Goal: Information Seeking & Learning: Check status

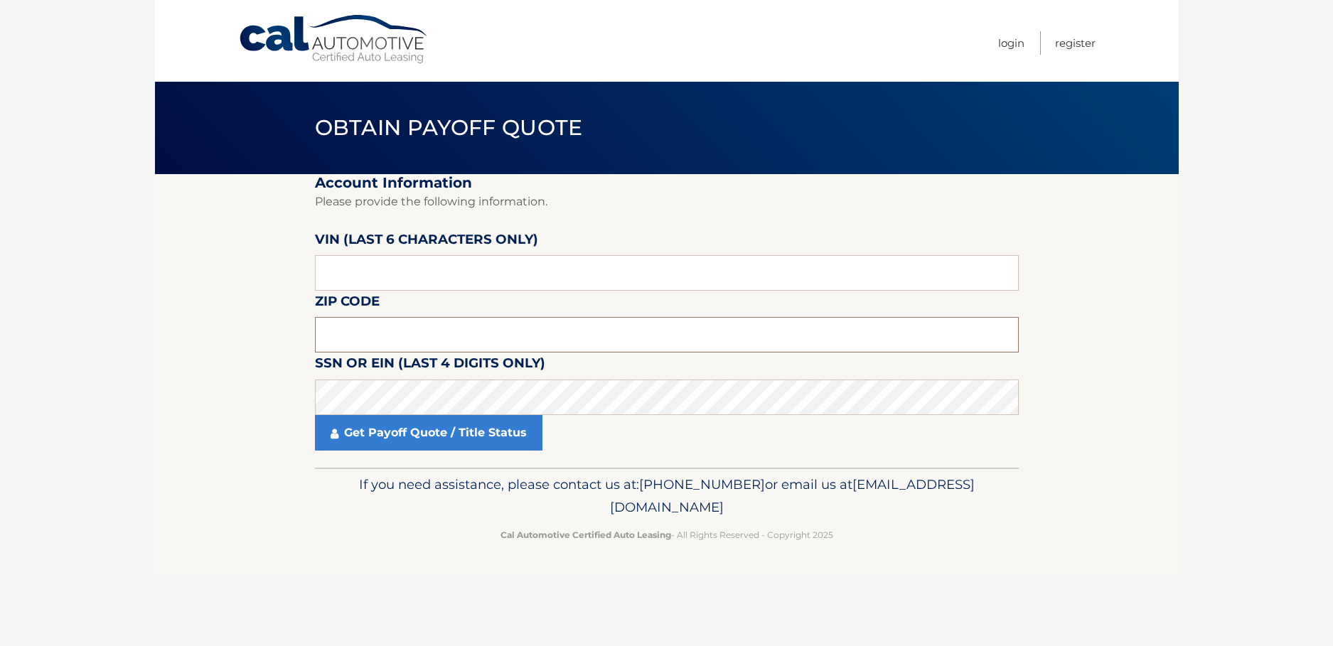
click at [334, 329] on input "text" at bounding box center [667, 335] width 704 height 36
click at [342, 336] on input "text" at bounding box center [667, 335] width 704 height 36
click at [333, 329] on input "text" at bounding box center [667, 335] width 704 height 36
type input "11590"
click at [417, 440] on link "Get Payoff Quote / Title Status" at bounding box center [429, 433] width 228 height 36
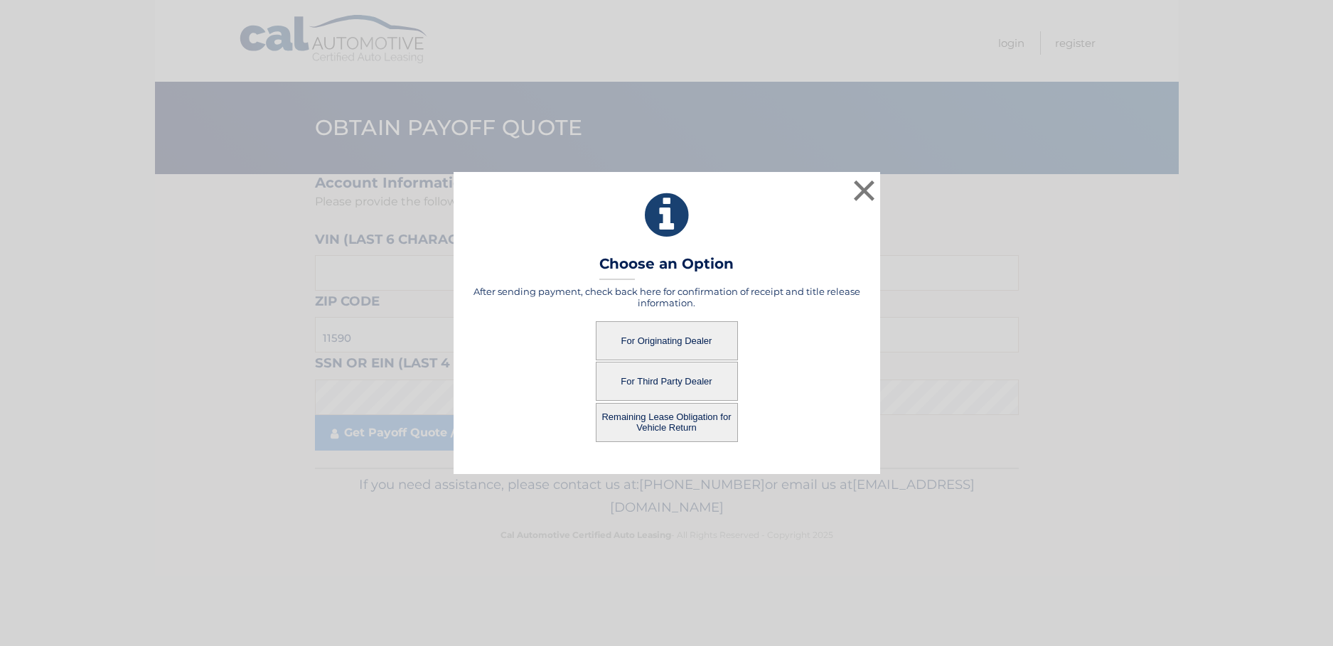
click at [655, 423] on button "Remaining Lease Obligation for Vehicle Return" at bounding box center [667, 422] width 142 height 39
click at [658, 342] on button "For Originating Dealer" at bounding box center [667, 340] width 142 height 39
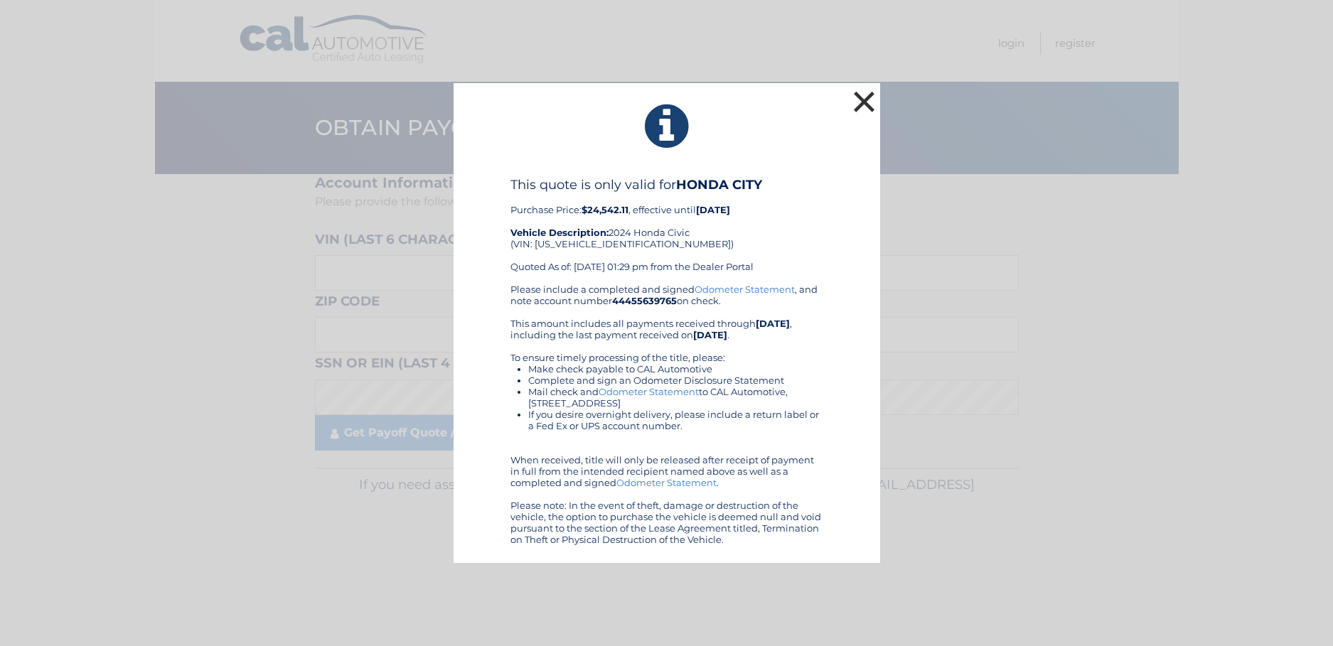
click at [861, 98] on button "×" at bounding box center [865, 101] width 28 height 28
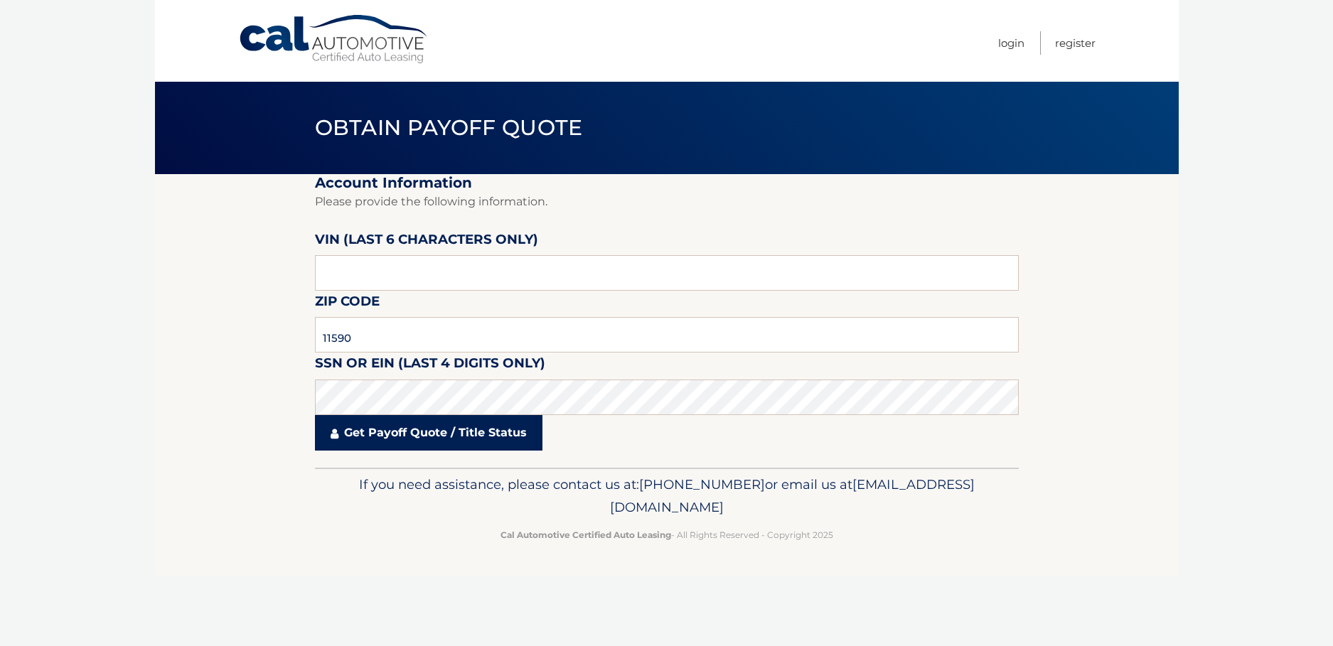
click at [425, 438] on link "Get Payoff Quote / Title Status" at bounding box center [429, 433] width 228 height 36
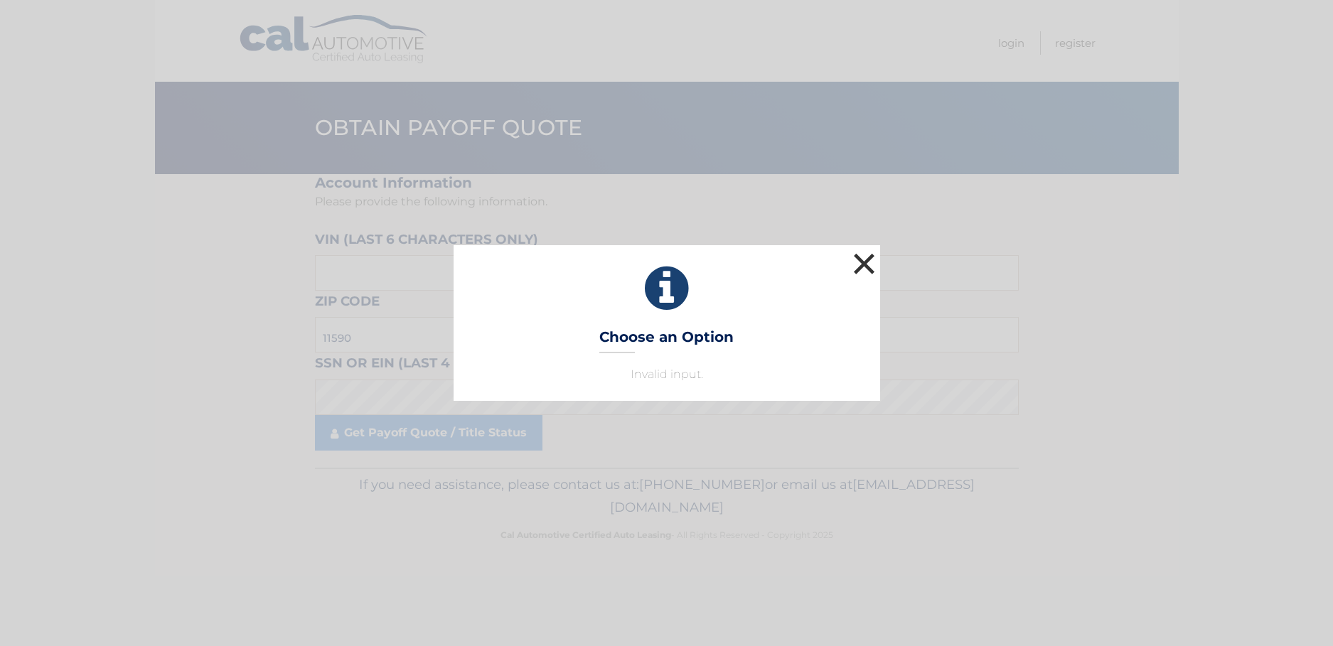
click at [858, 260] on button "×" at bounding box center [865, 264] width 28 height 28
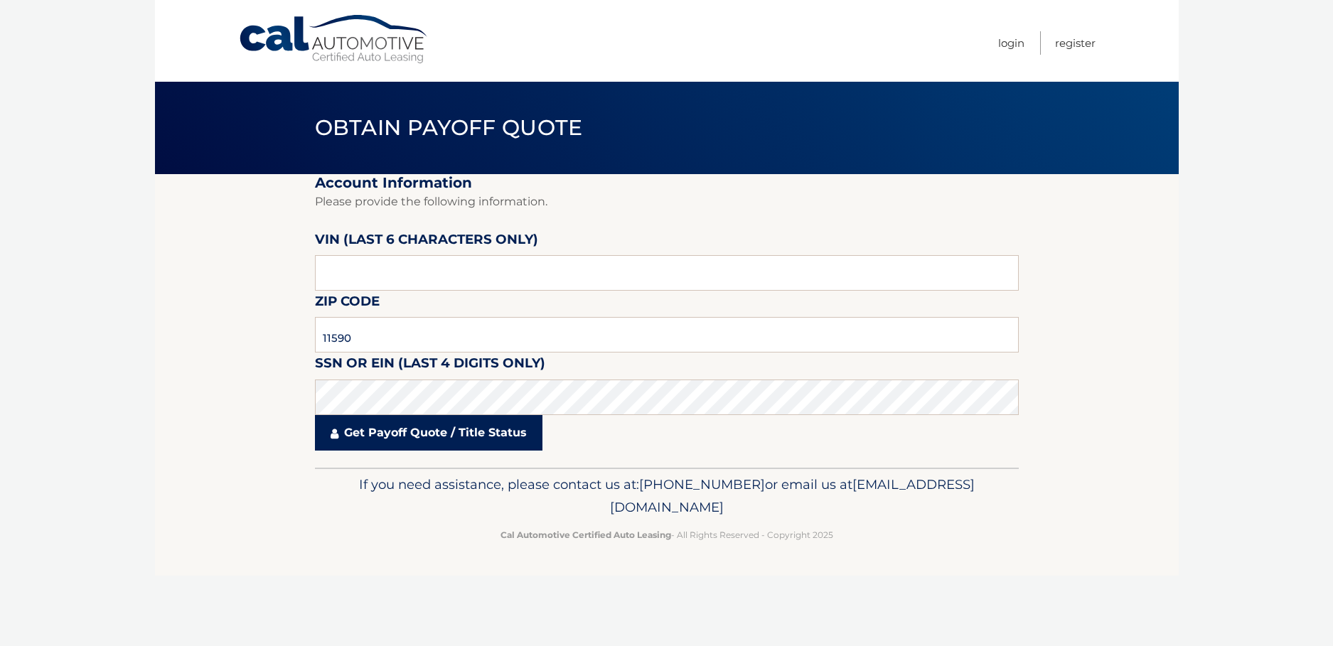
click at [386, 435] on link "Get Payoff Quote / Title Status" at bounding box center [429, 433] width 228 height 36
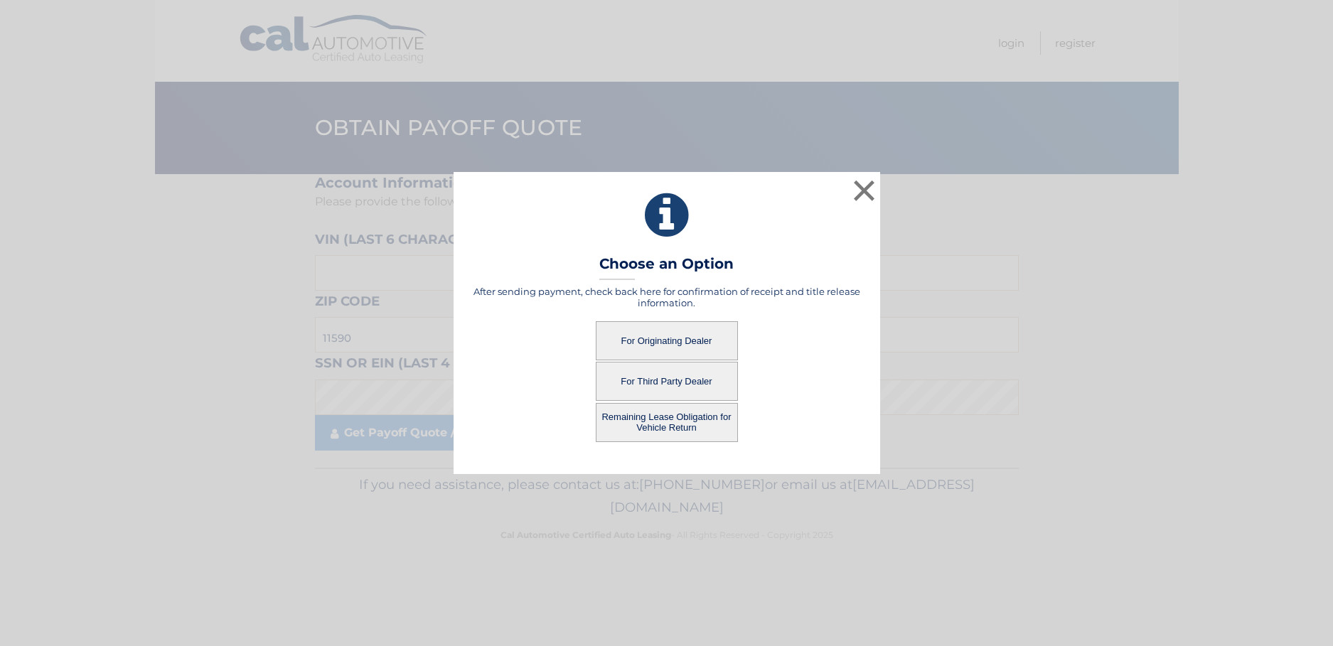
click at [689, 340] on button "For Originating Dealer" at bounding box center [667, 340] width 142 height 39
click at [665, 341] on button "For Originating Dealer" at bounding box center [667, 340] width 142 height 39
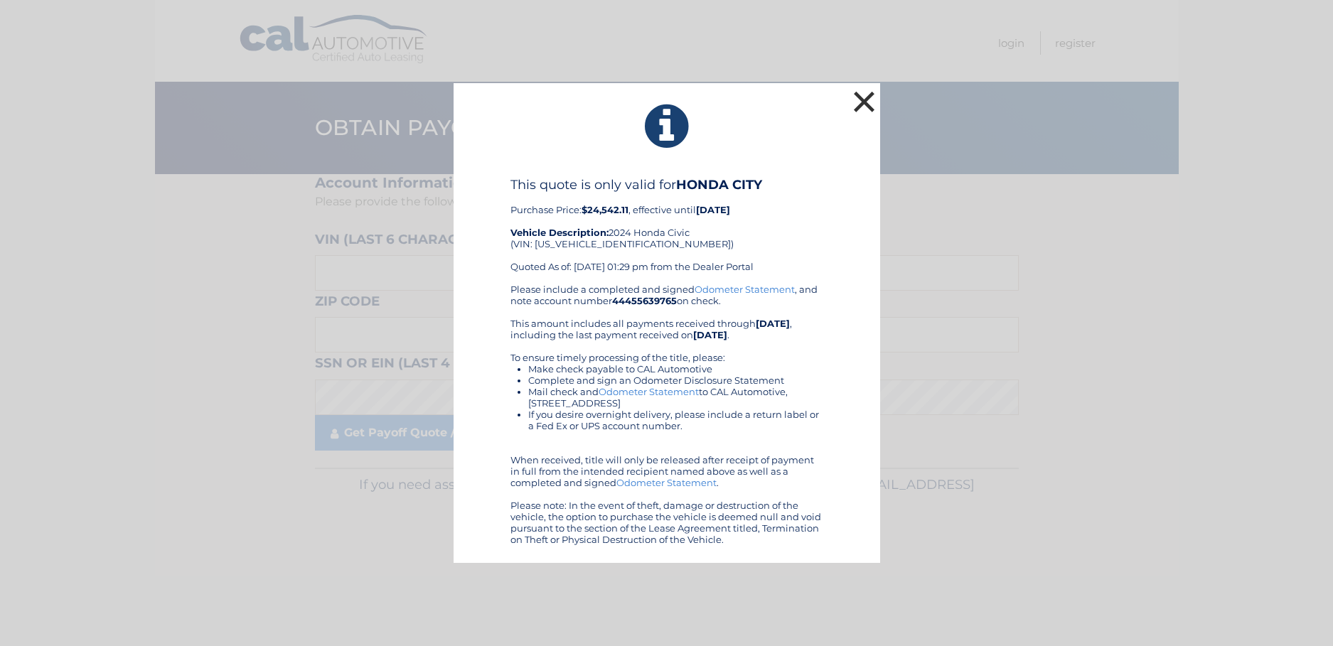
click at [859, 105] on button "×" at bounding box center [865, 101] width 28 height 28
